Goal: Answer question/provide support

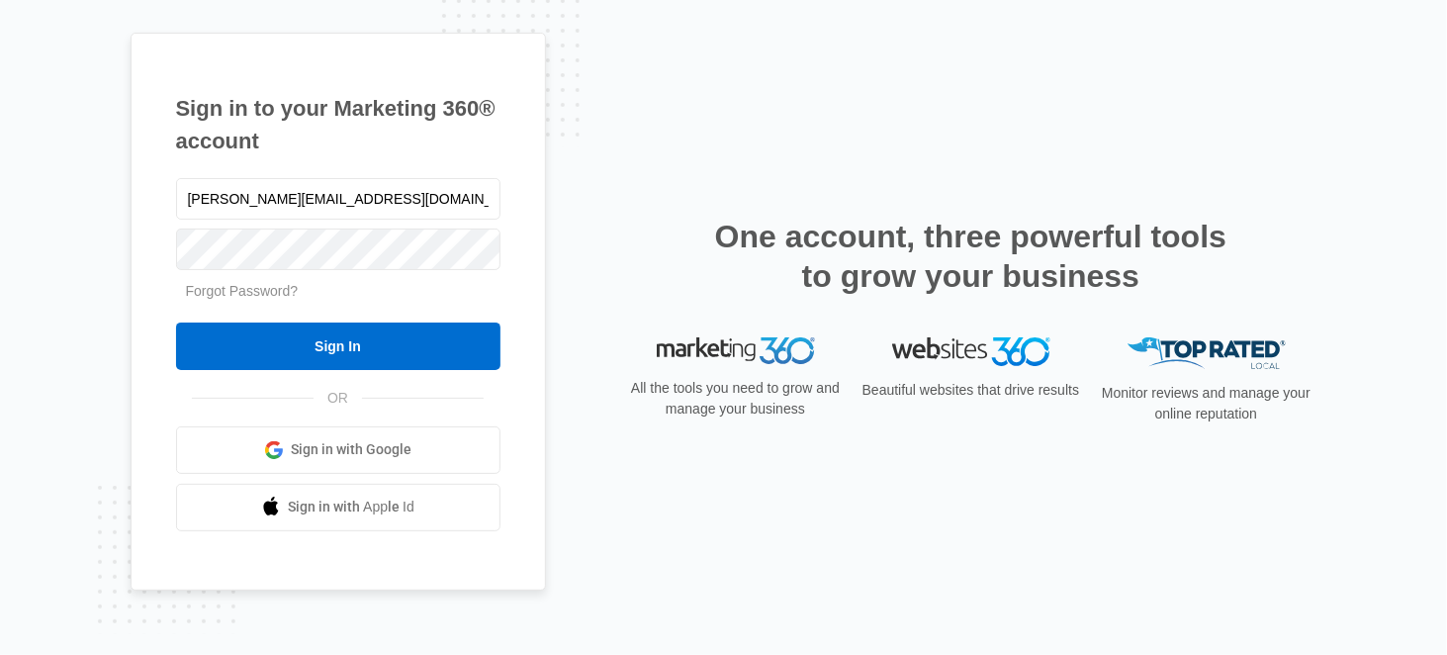
type input "[PERSON_NAME][EMAIL_ADDRESS][DOMAIN_NAME]"
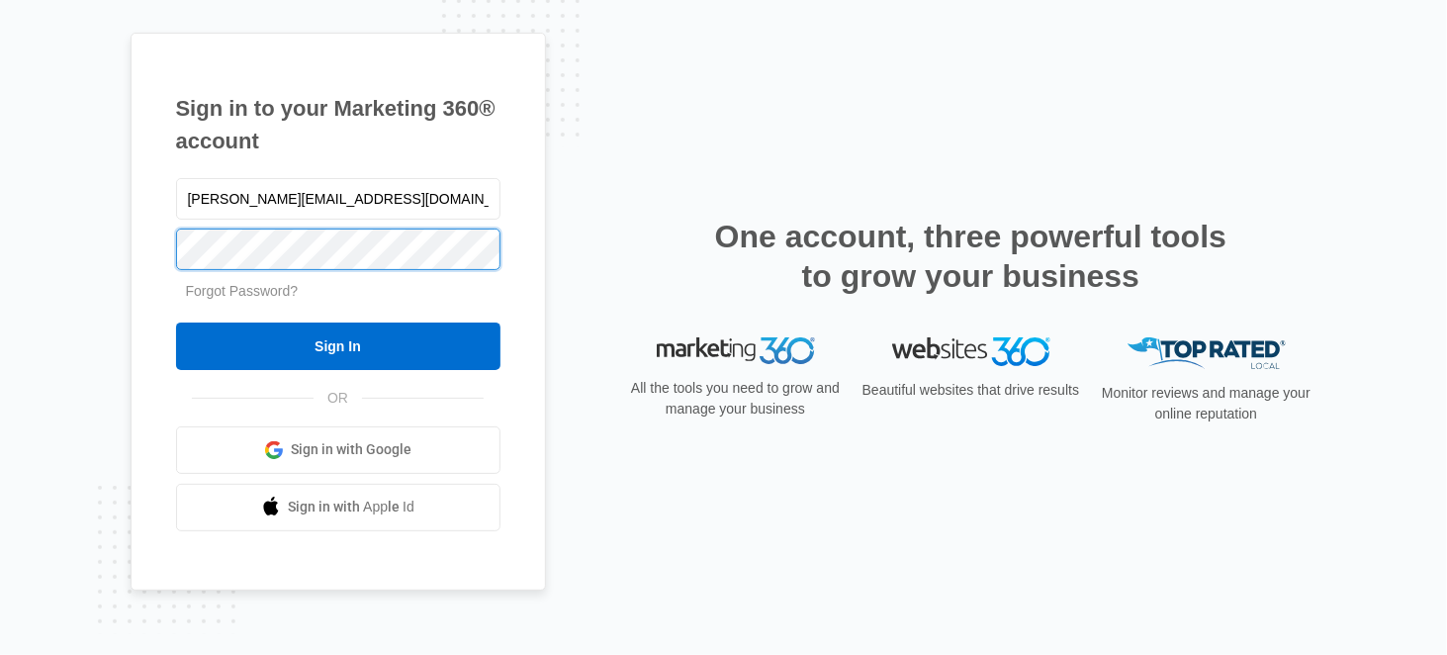
click at [176, 323] on input "Sign In" at bounding box center [338, 346] width 325 height 47
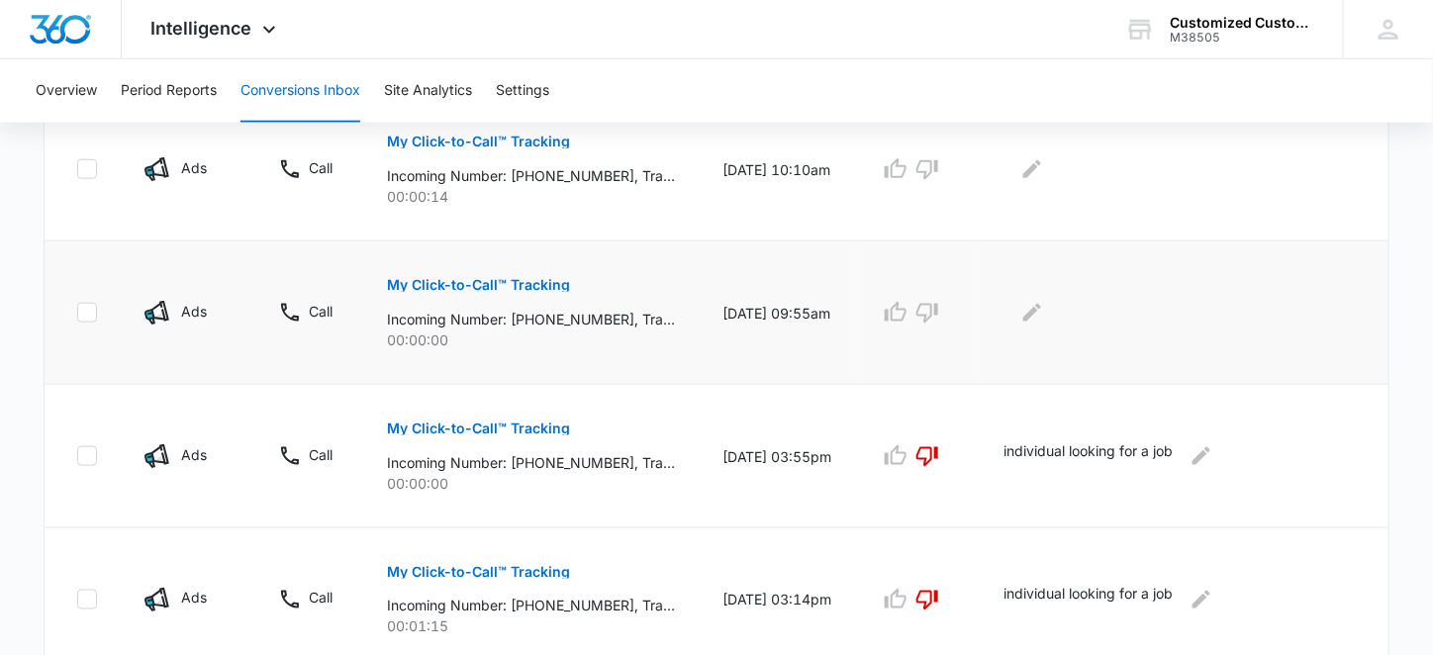
scroll to position [667, 0]
click at [939, 310] on icon "button" at bounding box center [927, 315] width 24 height 24
click at [1030, 317] on button "Edit Comments" at bounding box center [1032, 315] width 32 height 32
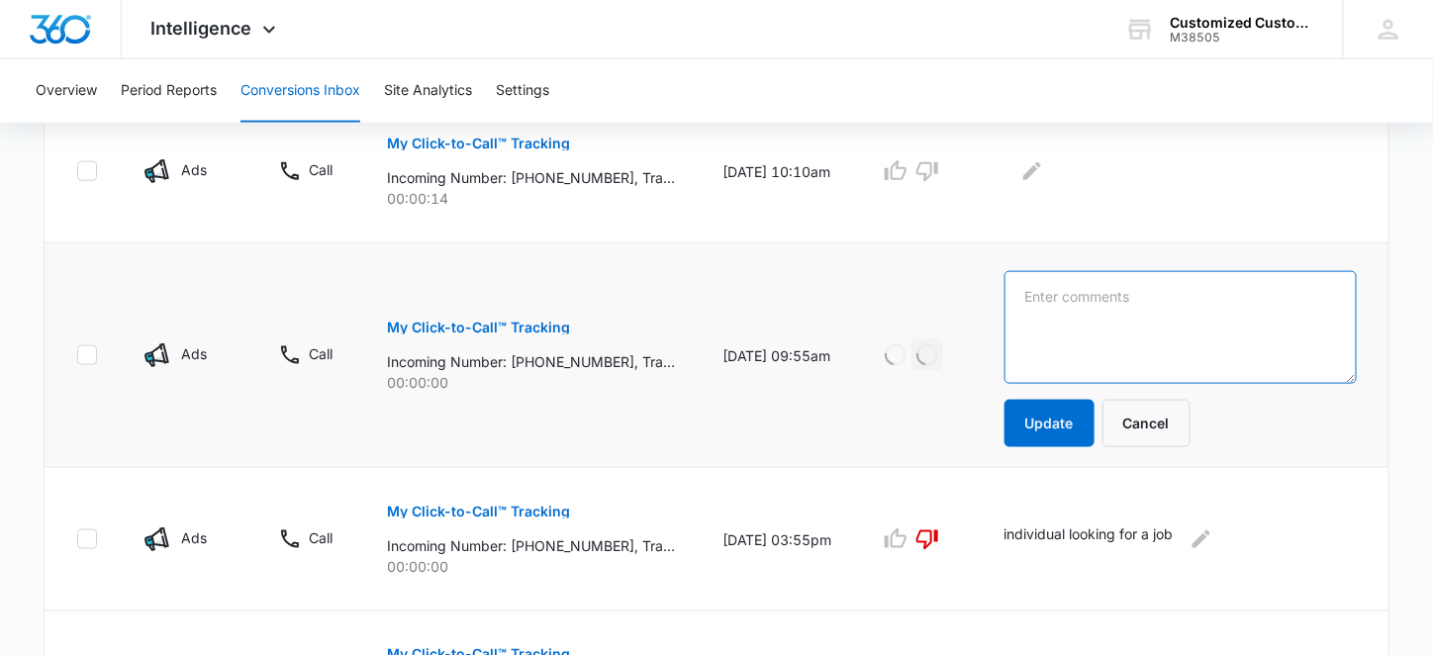
click at [1046, 288] on textarea at bounding box center [1180, 327] width 352 height 113
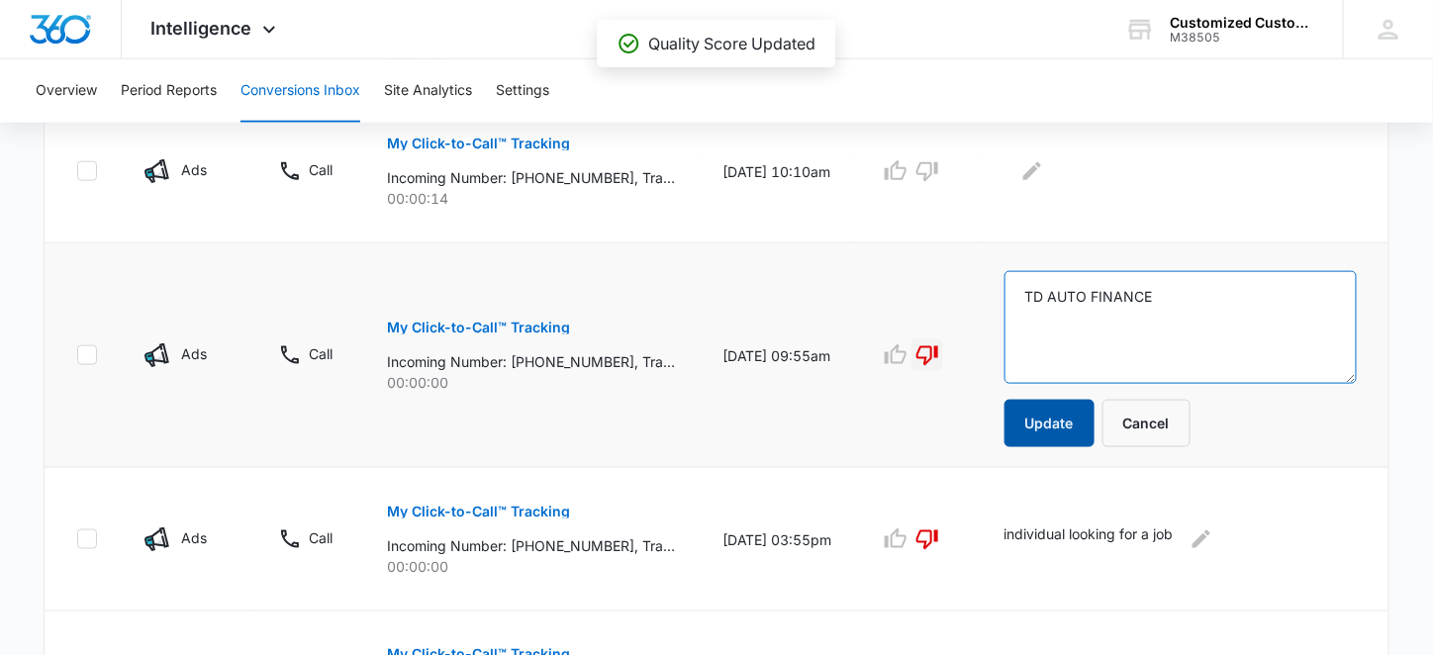
type textarea "TD AUTO FINANCE"
click at [1065, 419] on button "Update" at bounding box center [1049, 423] width 90 height 47
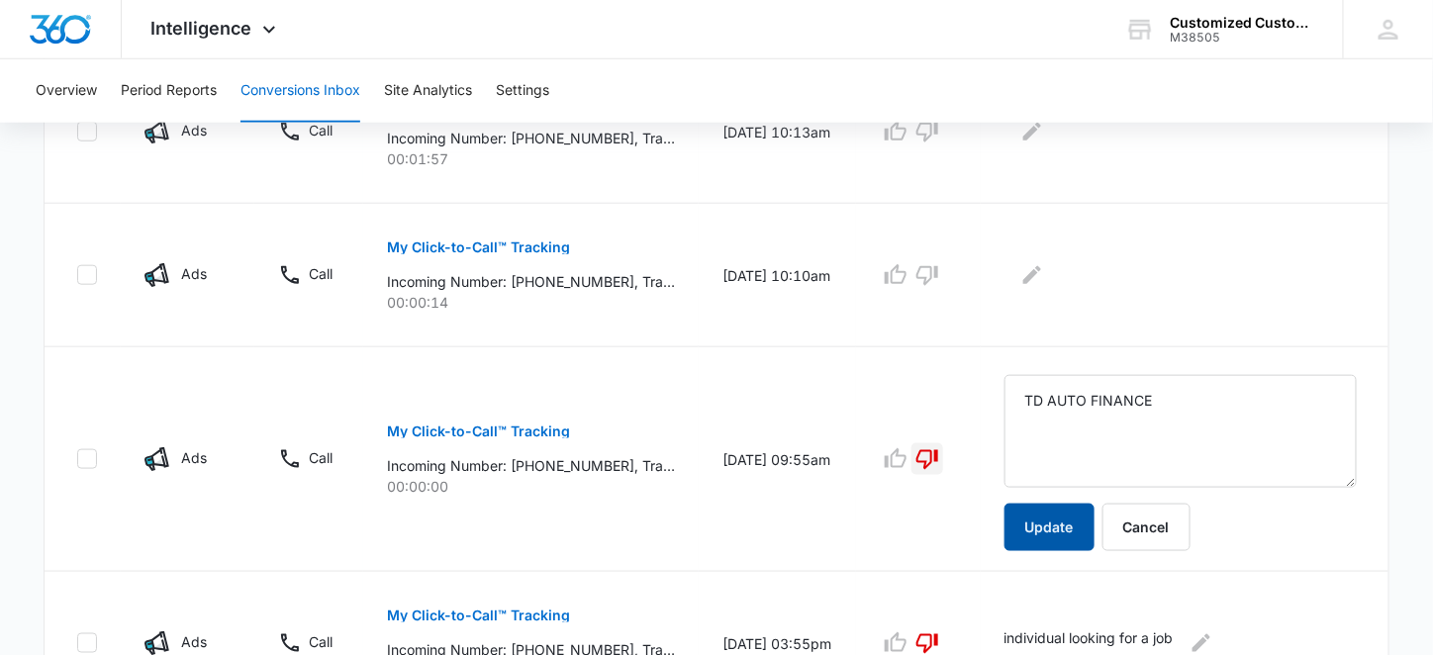
scroll to position [519, 0]
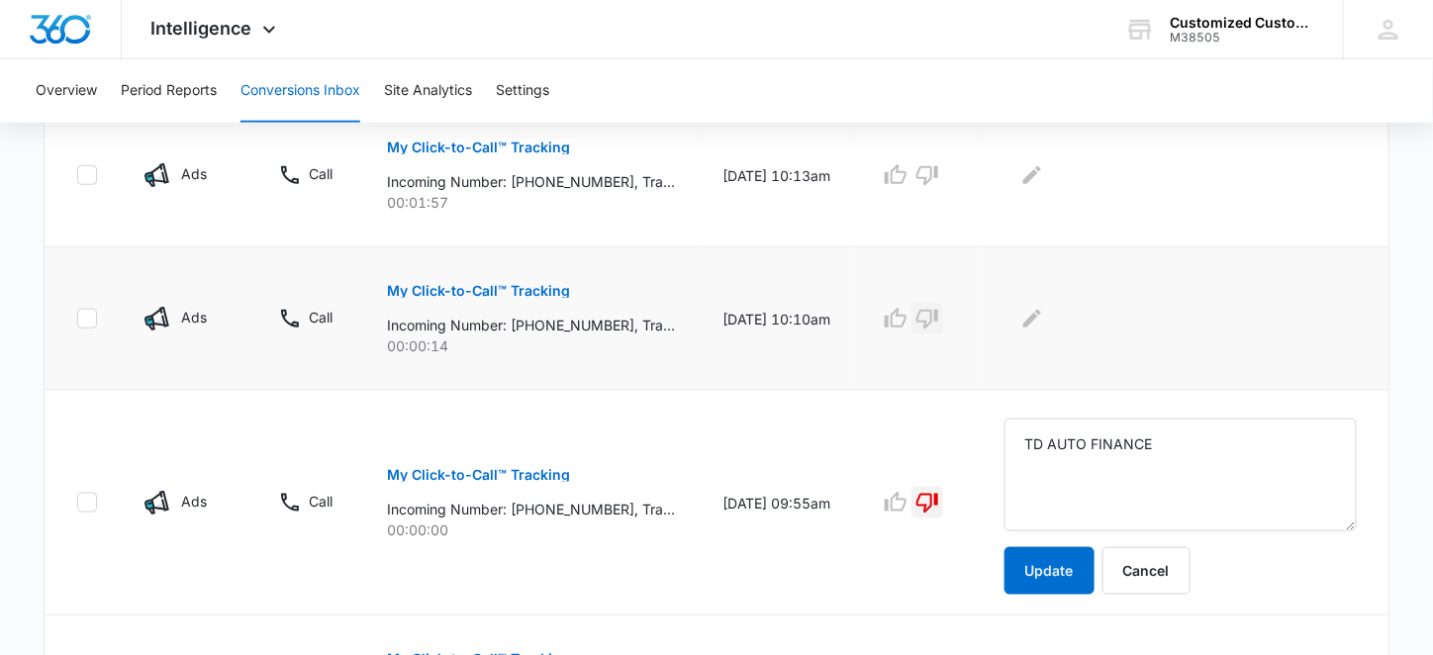
click at [939, 318] on icon "button" at bounding box center [927, 319] width 24 height 24
click at [1035, 307] on icon "Edit Comments" at bounding box center [1032, 319] width 24 height 24
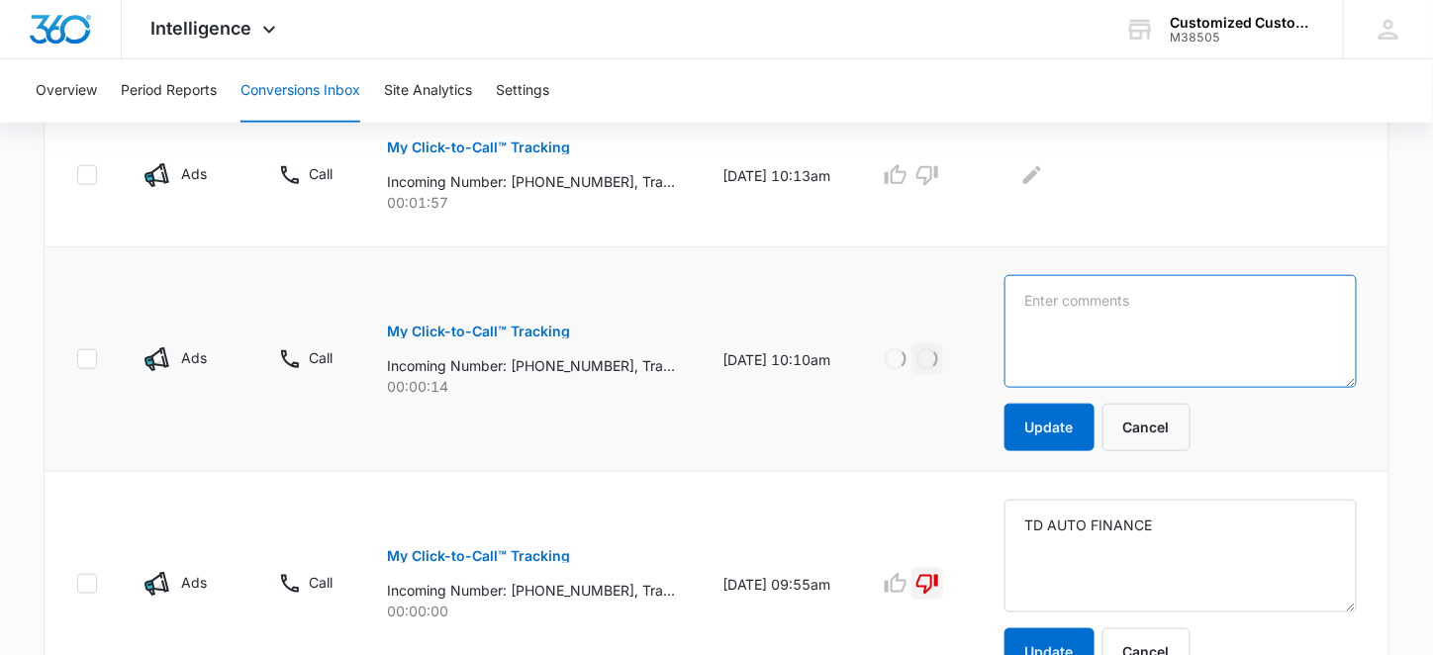
click at [1040, 301] on textarea at bounding box center [1180, 331] width 352 height 113
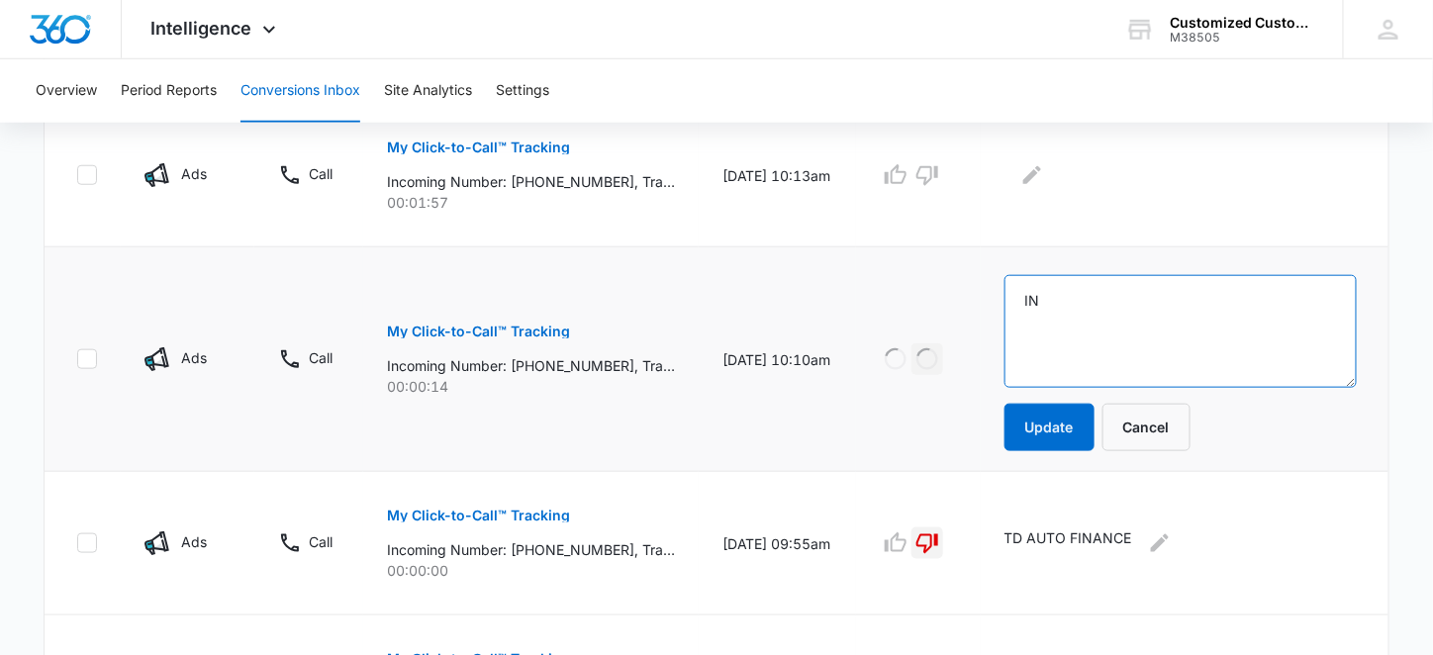
type textarea "I"
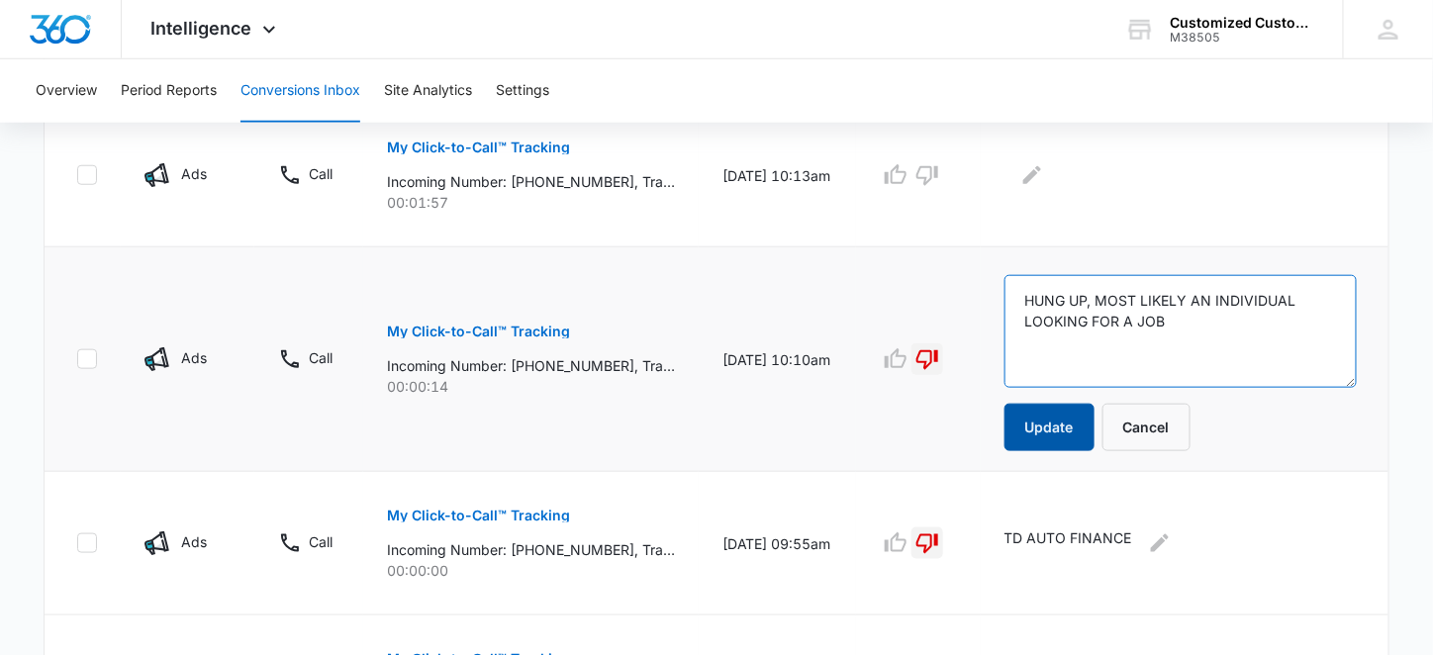
type textarea "HUNG UP, MOST LIKELY AN INDIVIDUAL LOOKING FOR A JOB"
click at [1061, 420] on button "Update" at bounding box center [1049, 427] width 90 height 47
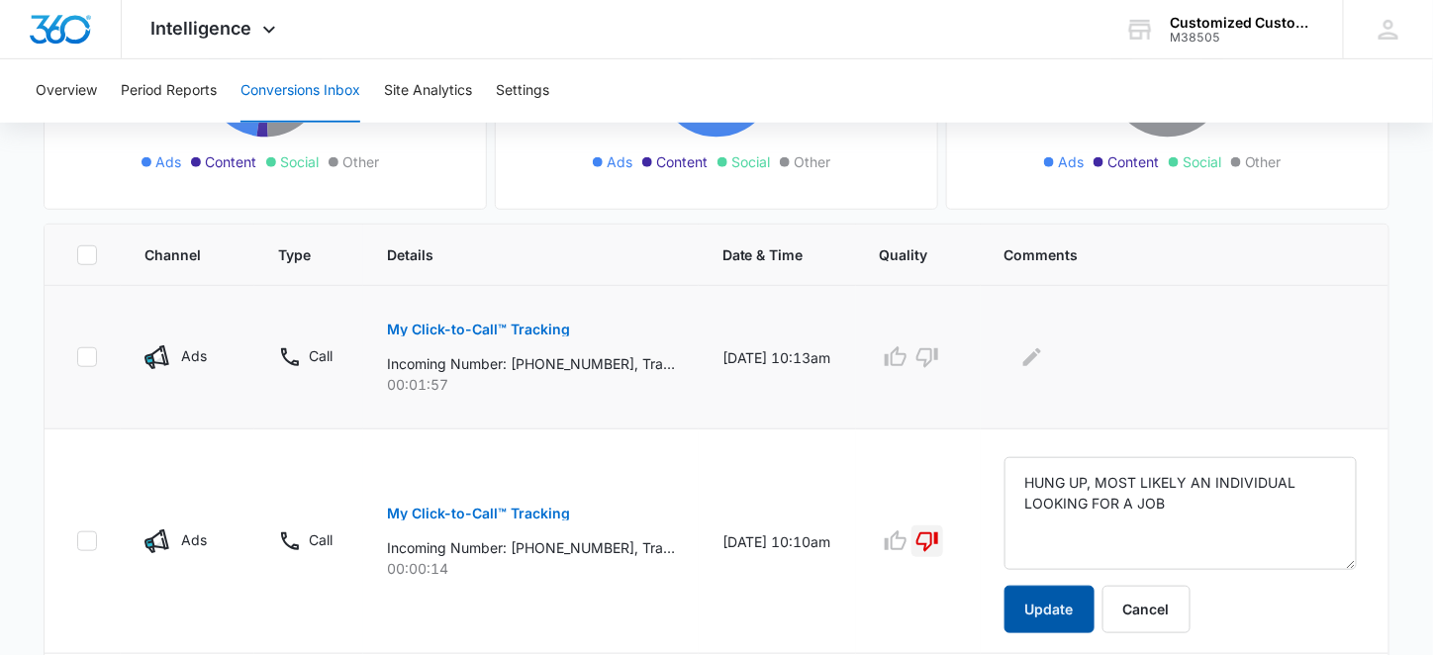
scroll to position [322, 0]
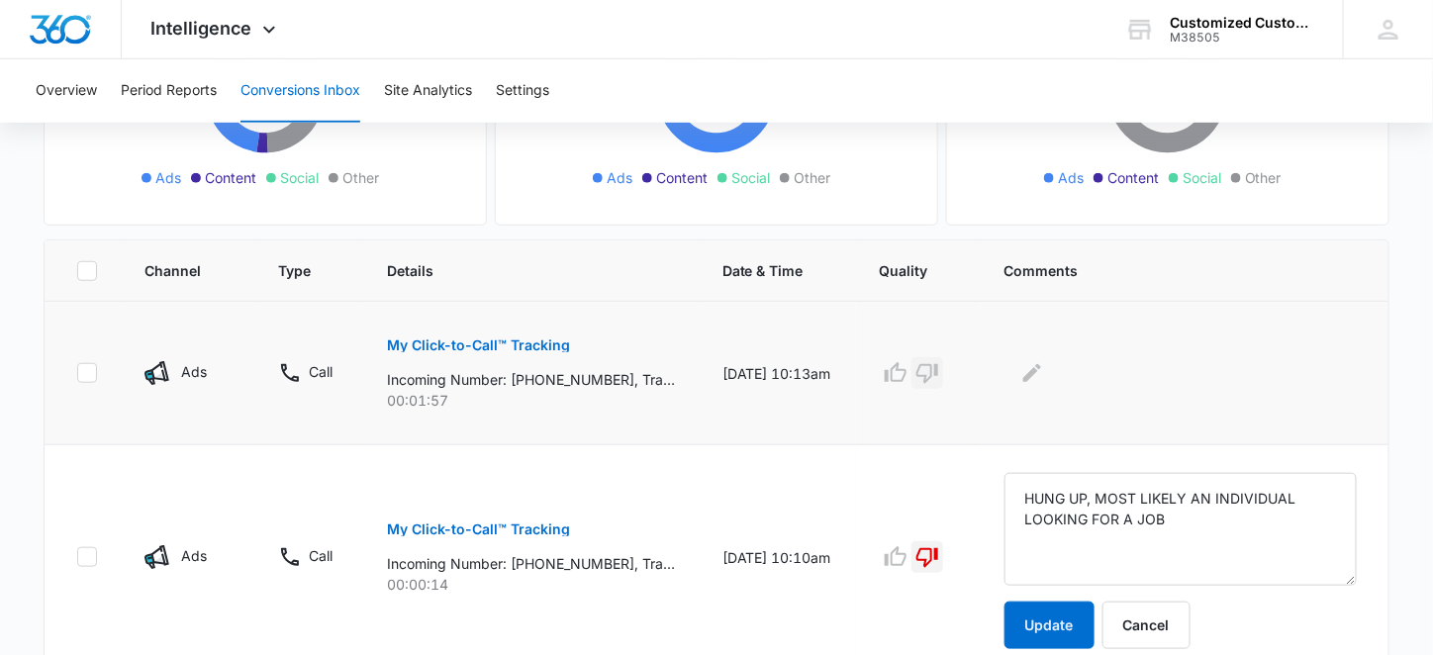
click at [936, 368] on icon "button" at bounding box center [927, 373] width 24 height 24
click at [1042, 365] on icon "Edit Comments" at bounding box center [1032, 373] width 24 height 24
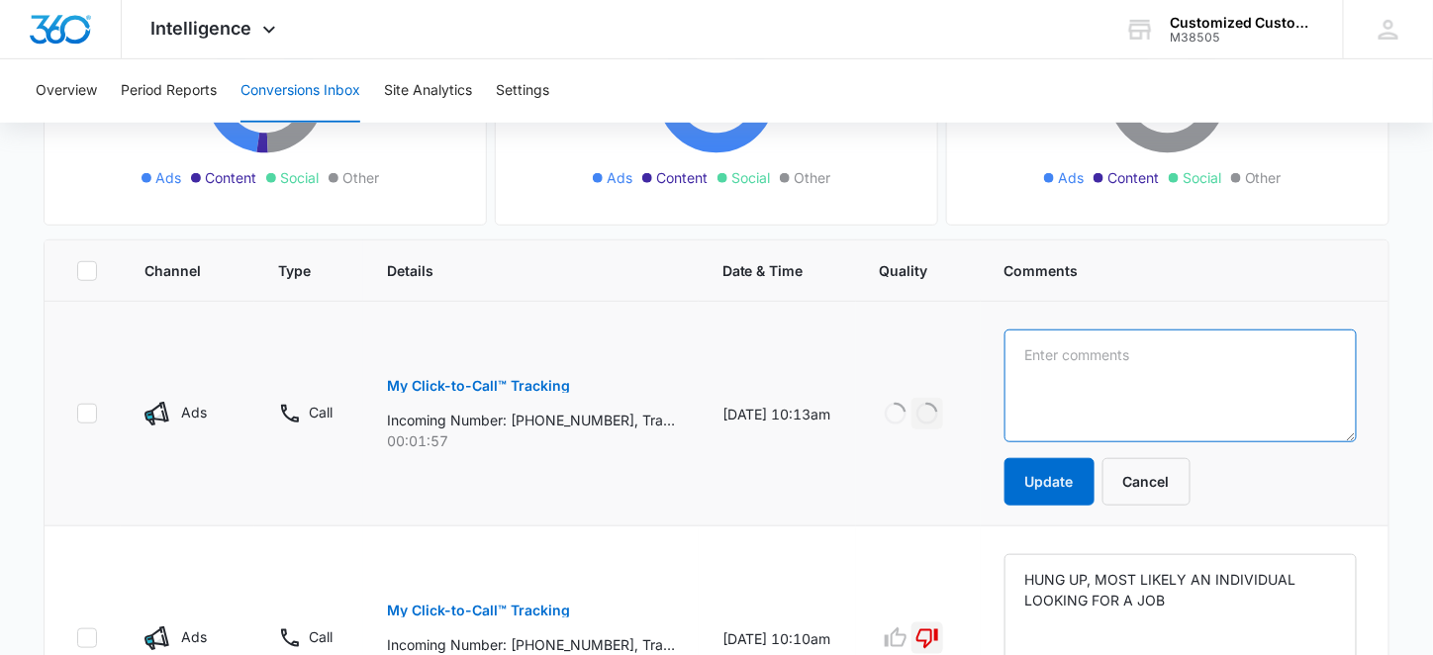
click at [1043, 355] on textarea at bounding box center [1180, 385] width 352 height 113
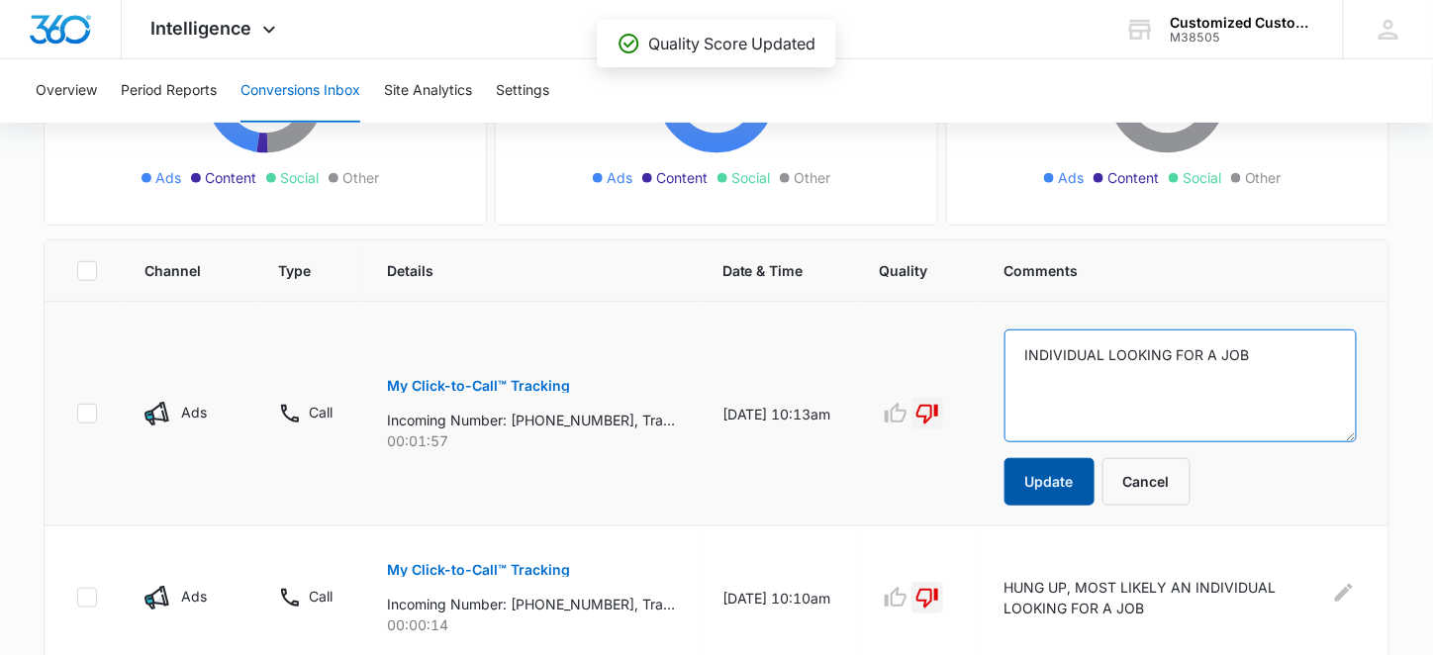
type textarea "INDIVIDUAL LOOKING FOR A JOB"
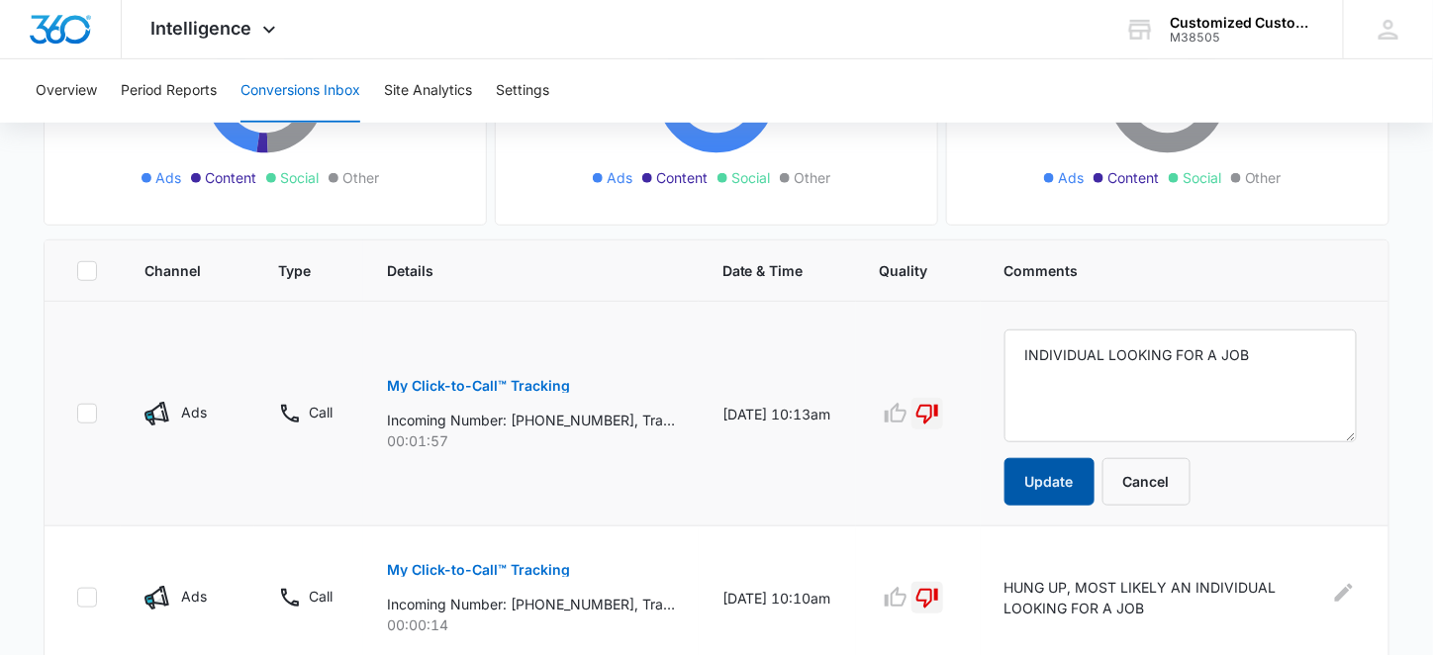
click at [1078, 485] on button "Update" at bounding box center [1049, 481] width 90 height 47
